Goal: Go to known website: Access a specific website the user already knows

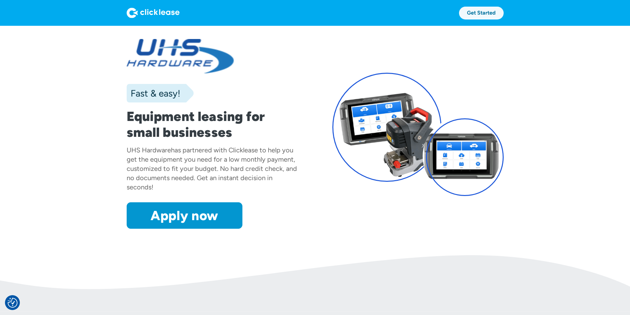
click at [504, 11] on link "Get Started" at bounding box center [481, 13] width 45 height 13
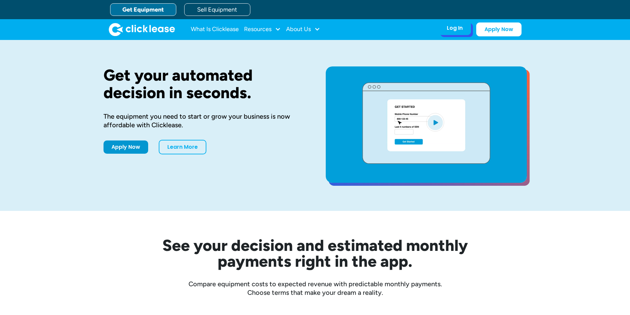
click at [462, 28] on div "Log In" at bounding box center [455, 28] width 16 height 7
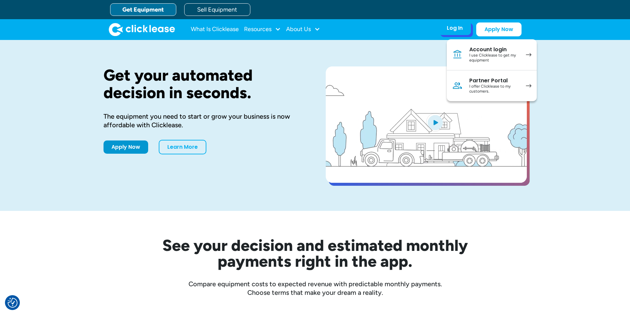
click at [499, 82] on div "Partner Portal" at bounding box center [494, 80] width 50 height 7
